Goal: Use online tool/utility: Utilize a website feature to perform a specific function

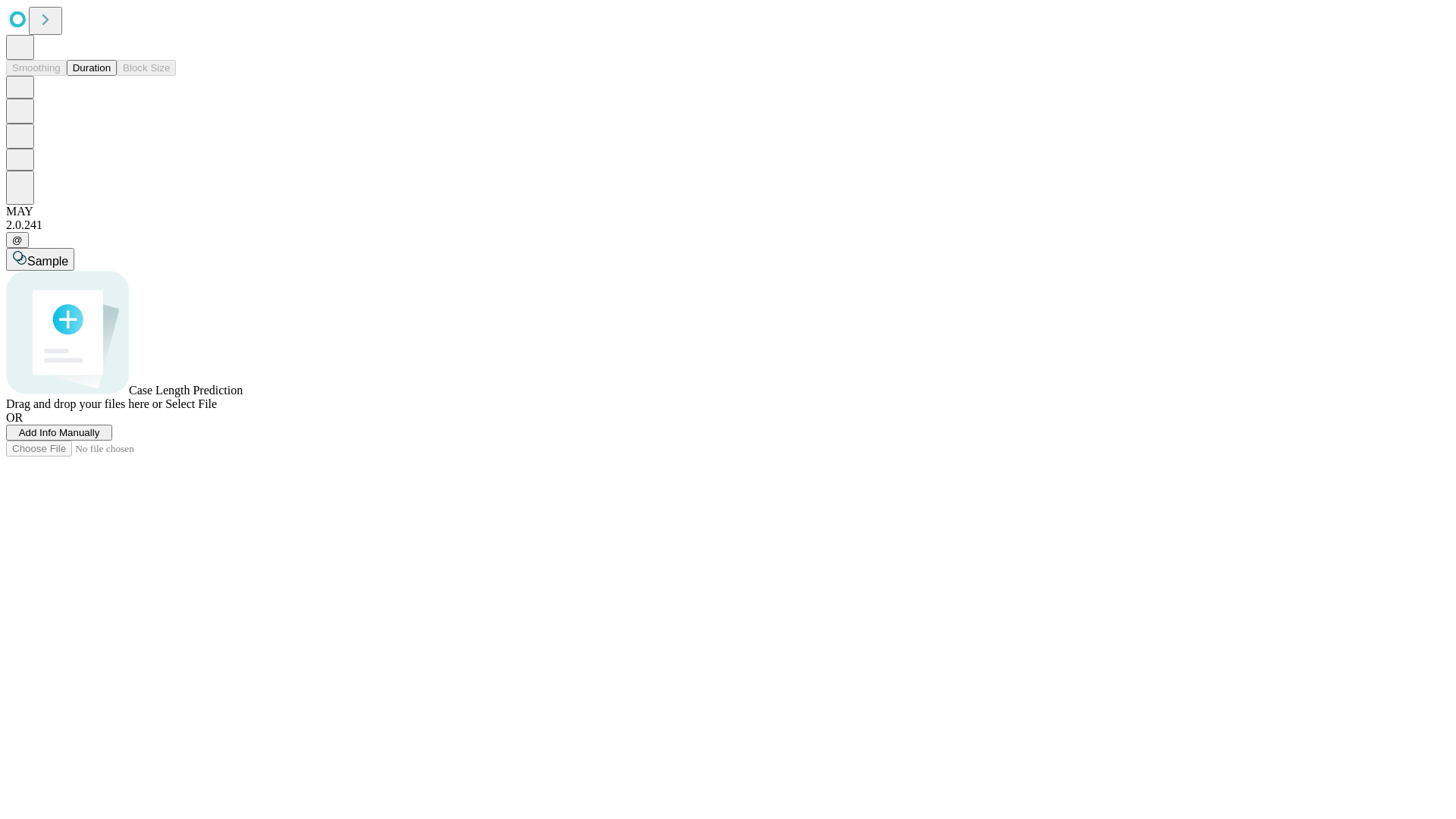
click at [100, 438] on span "Add Info Manually" at bounding box center [59, 432] width 81 height 12
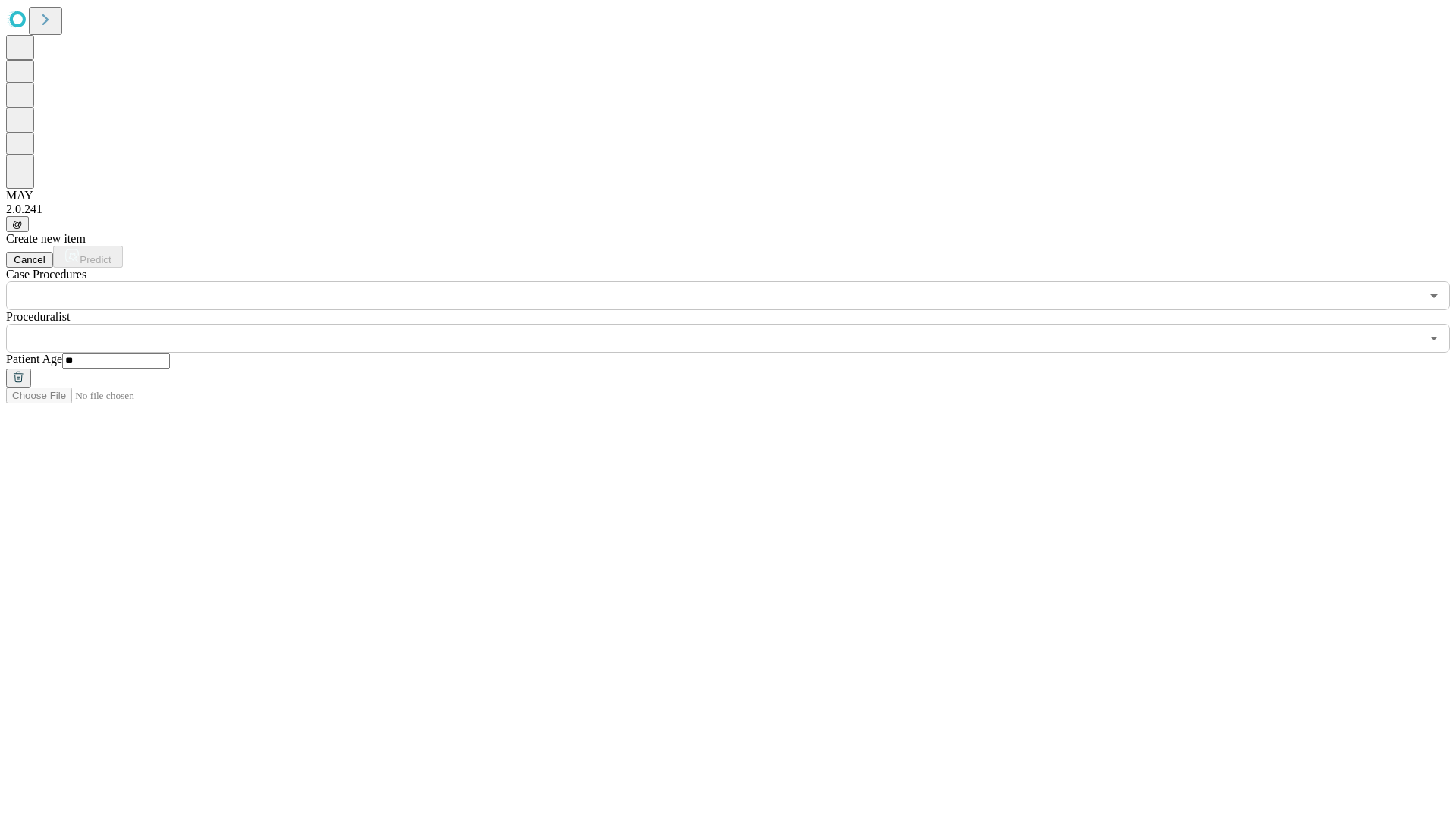
type input "**"
click at [738, 324] on input "text" at bounding box center [713, 338] width 1414 height 29
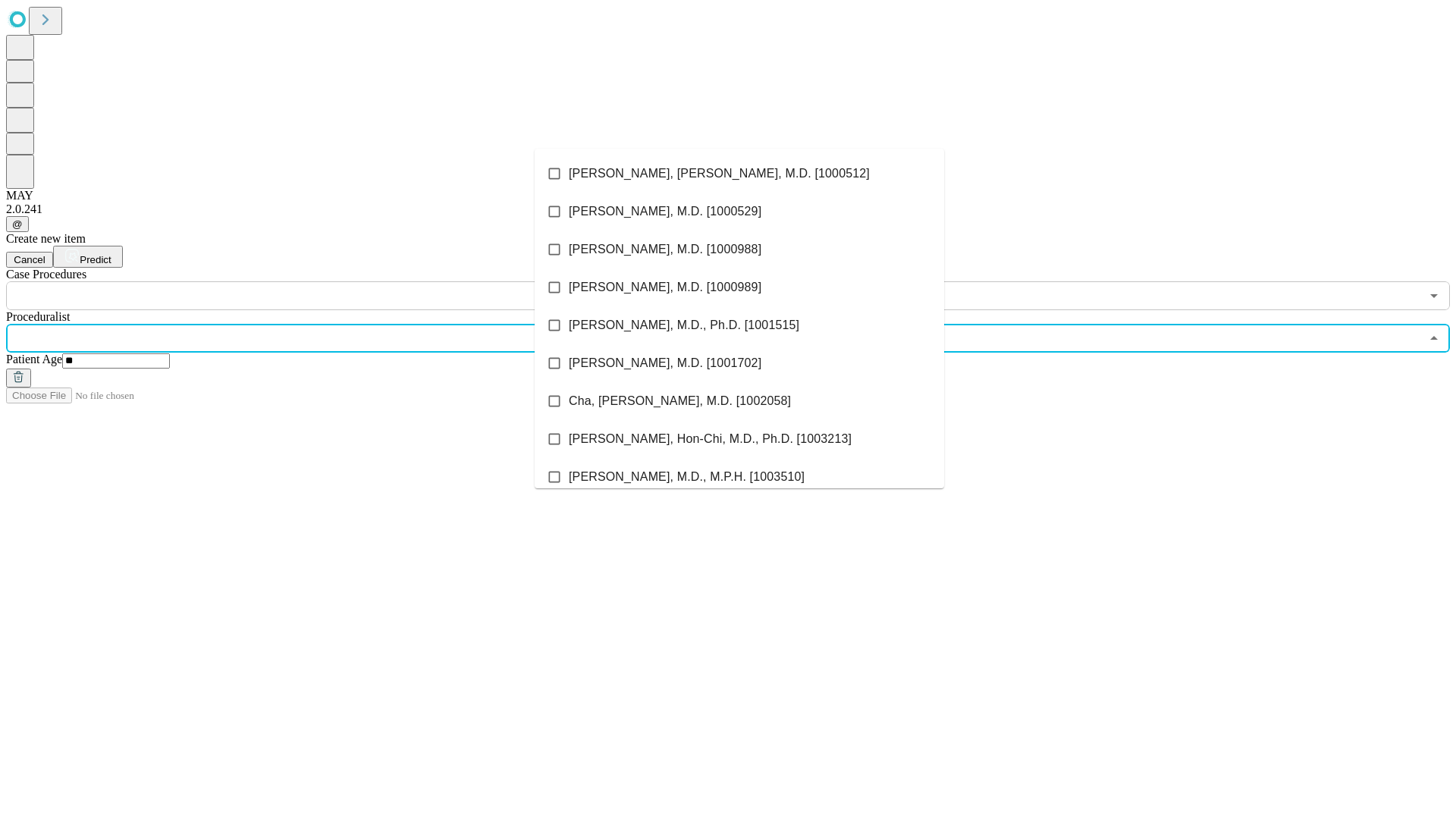
click at [739, 174] on li "[PERSON_NAME], [PERSON_NAME], M.D. [1000512]" at bounding box center [739, 174] width 410 height 38
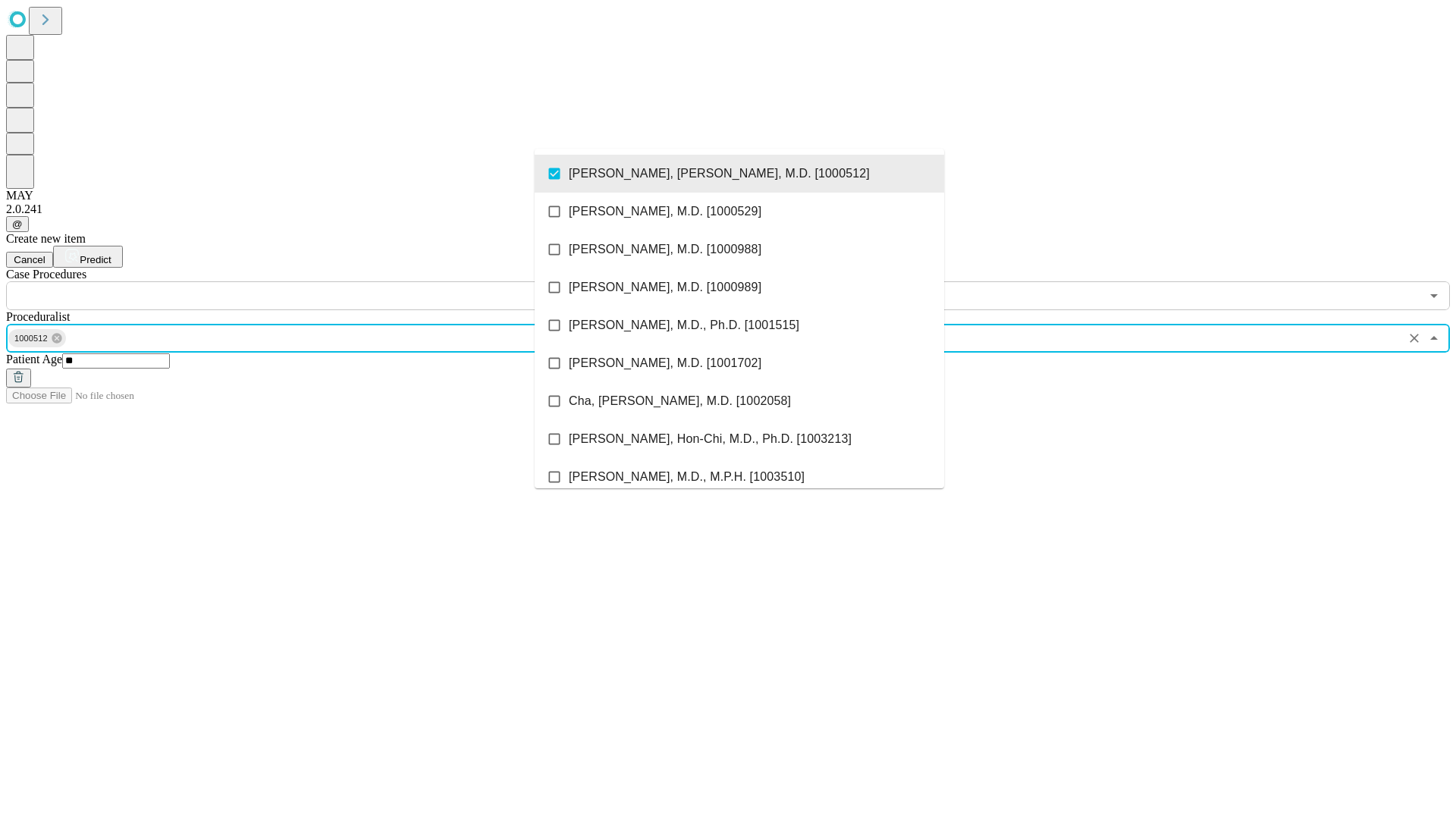
click at [319, 281] on input "text" at bounding box center [713, 295] width 1414 height 29
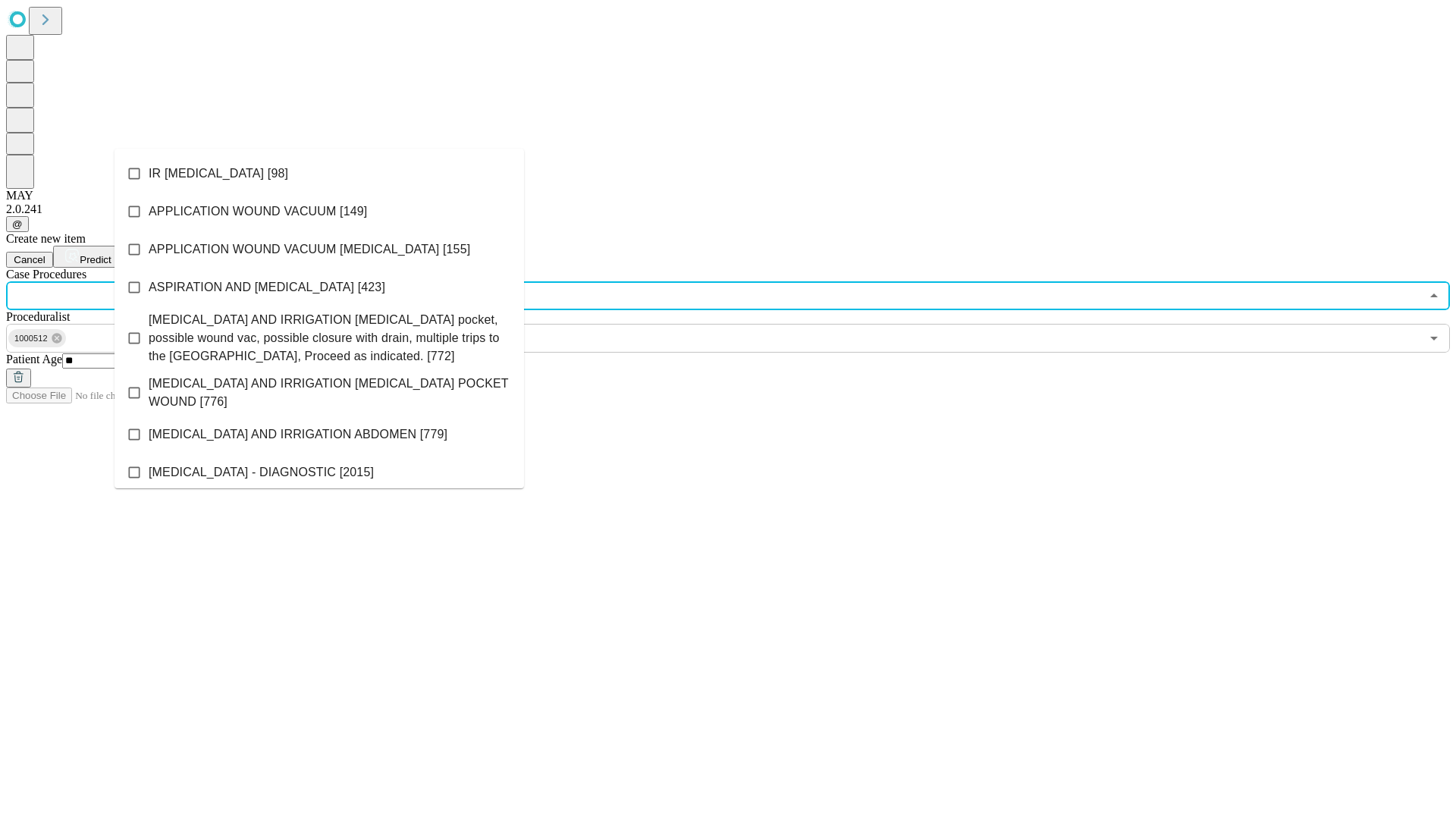
click at [319, 174] on li "IR [MEDICAL_DATA] [98]" at bounding box center [319, 174] width 410 height 38
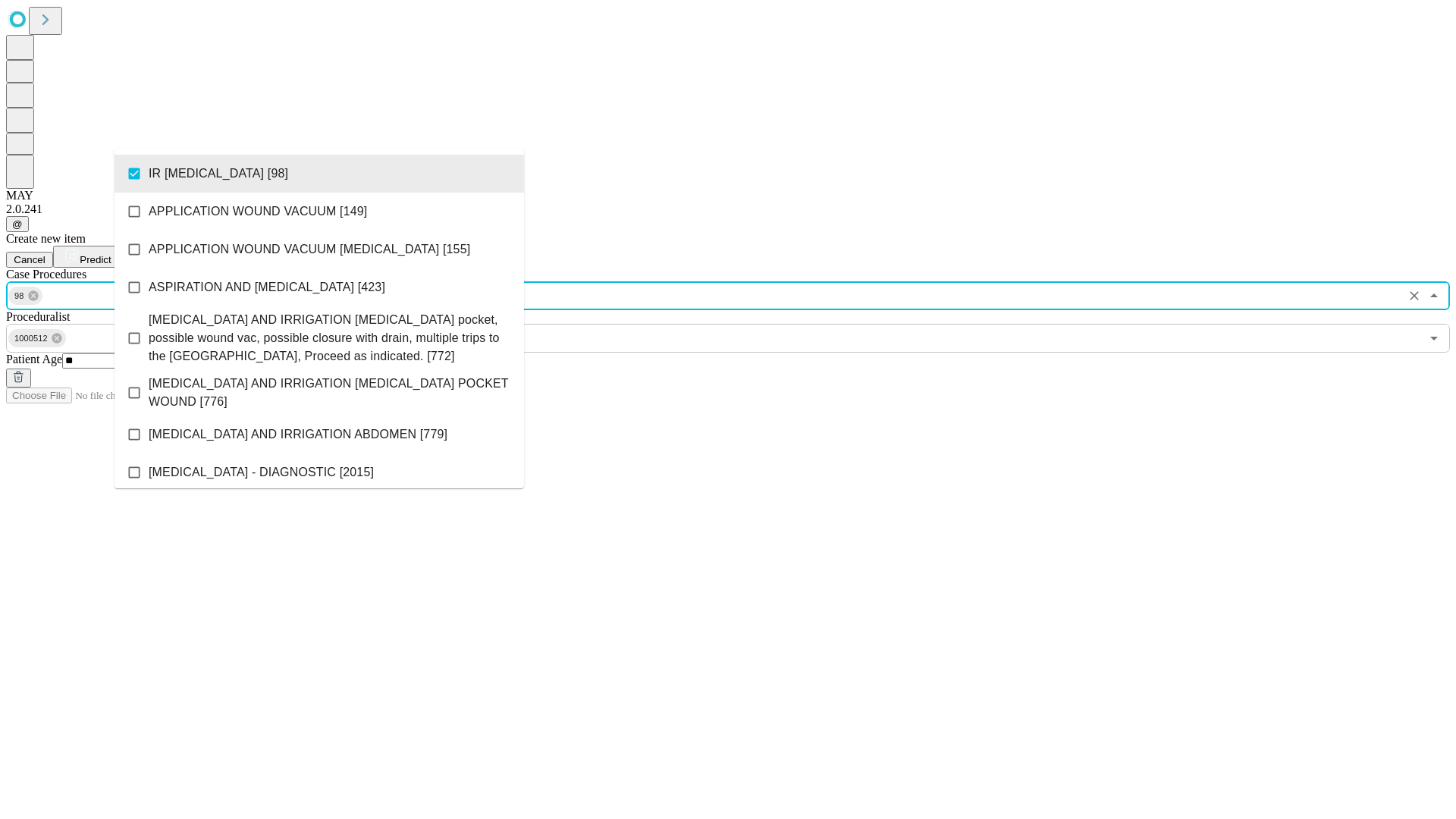
click at [111, 254] on span "Predict" at bounding box center [95, 259] width 31 height 12
